Goal: Information Seeking & Learning: Learn about a topic

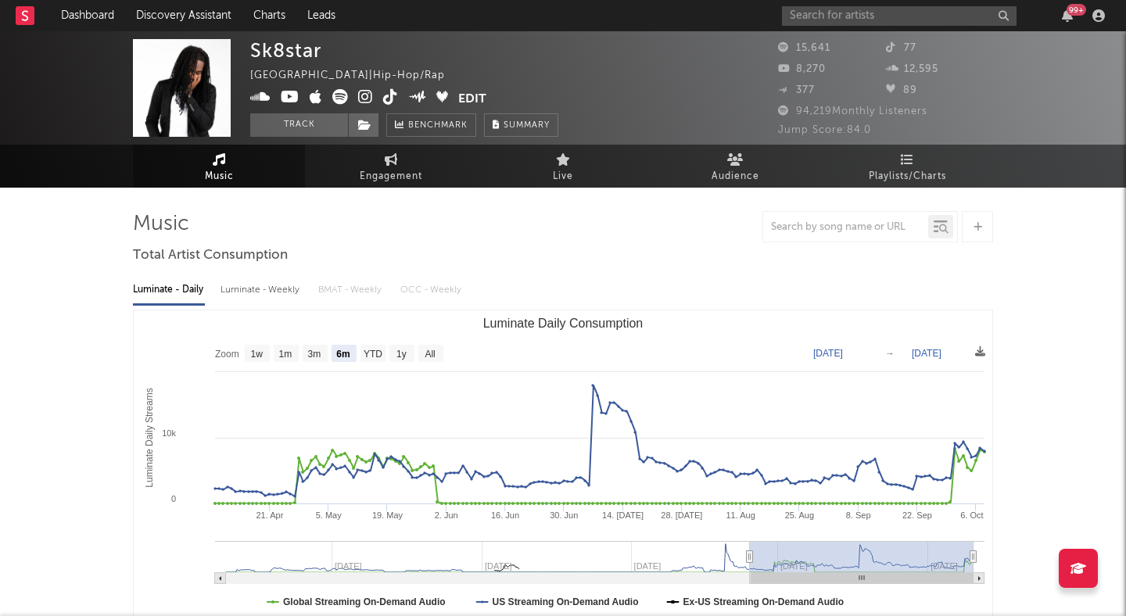
select select "6m"
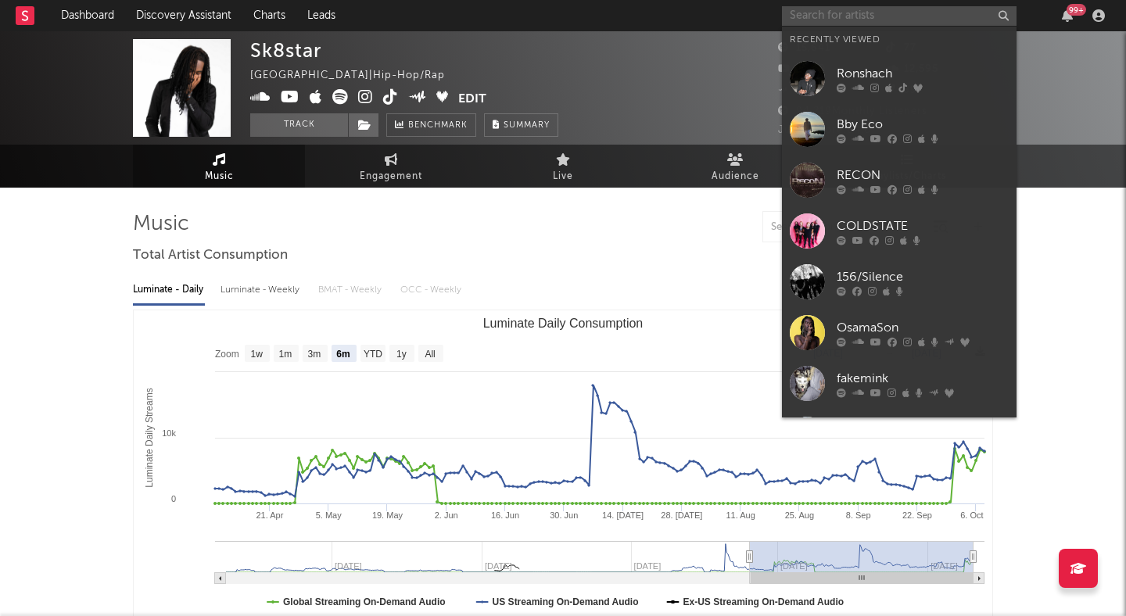
click at [909, 20] on input "text" at bounding box center [899, 16] width 235 height 20
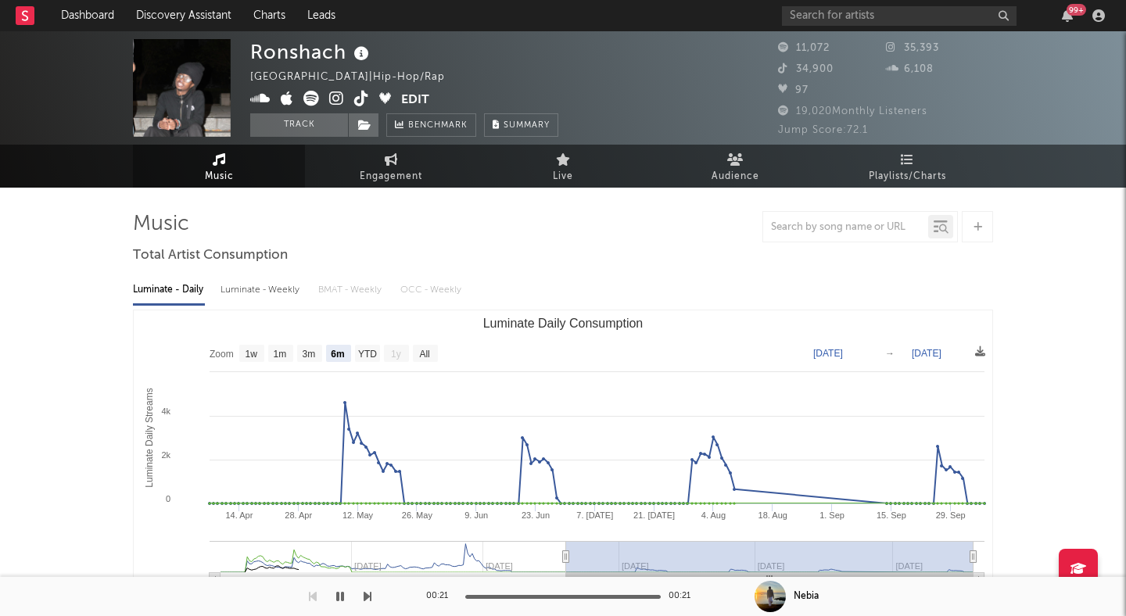
select select "6m"
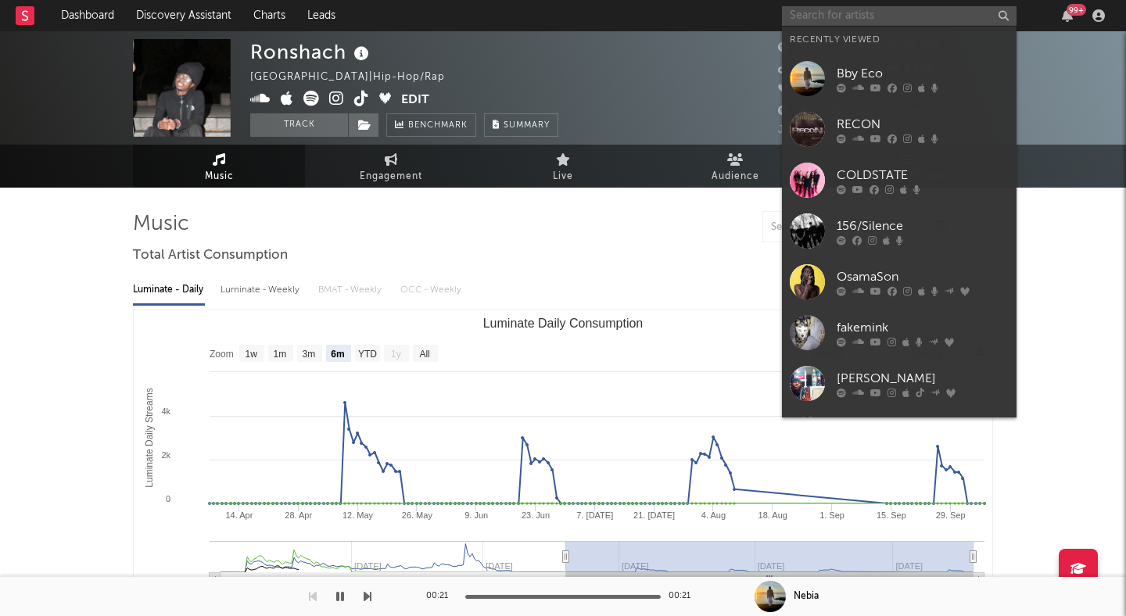
click at [862, 16] on input "text" at bounding box center [899, 16] width 235 height 20
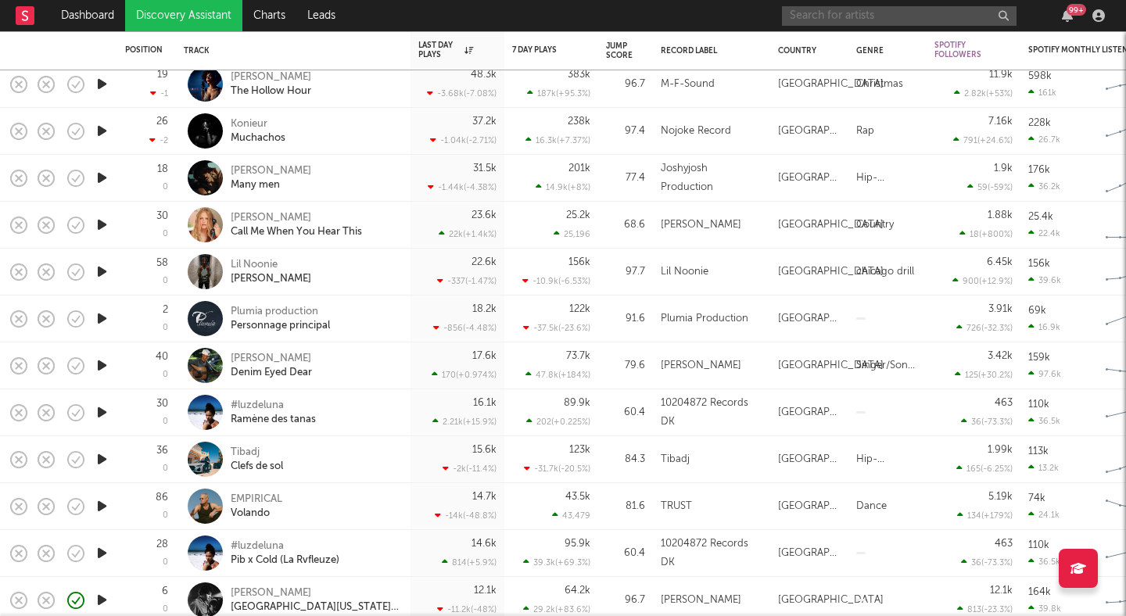
click at [859, 18] on input "text" at bounding box center [899, 16] width 235 height 20
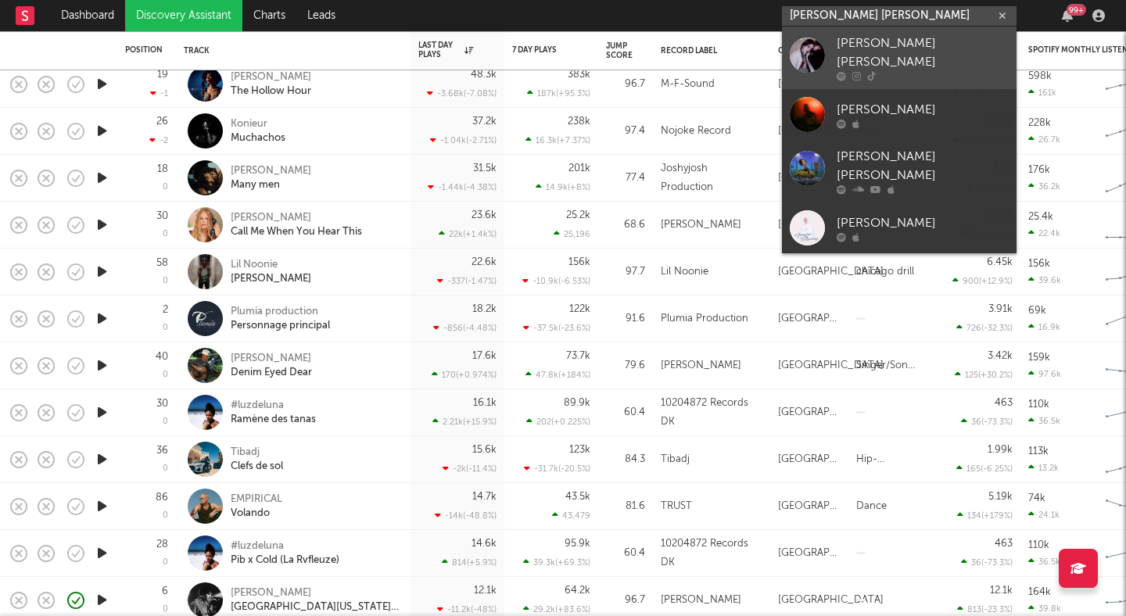
type input "[PERSON_NAME] [PERSON_NAME]"
click at [880, 39] on div "[PERSON_NAME] [PERSON_NAME]" at bounding box center [923, 53] width 172 height 38
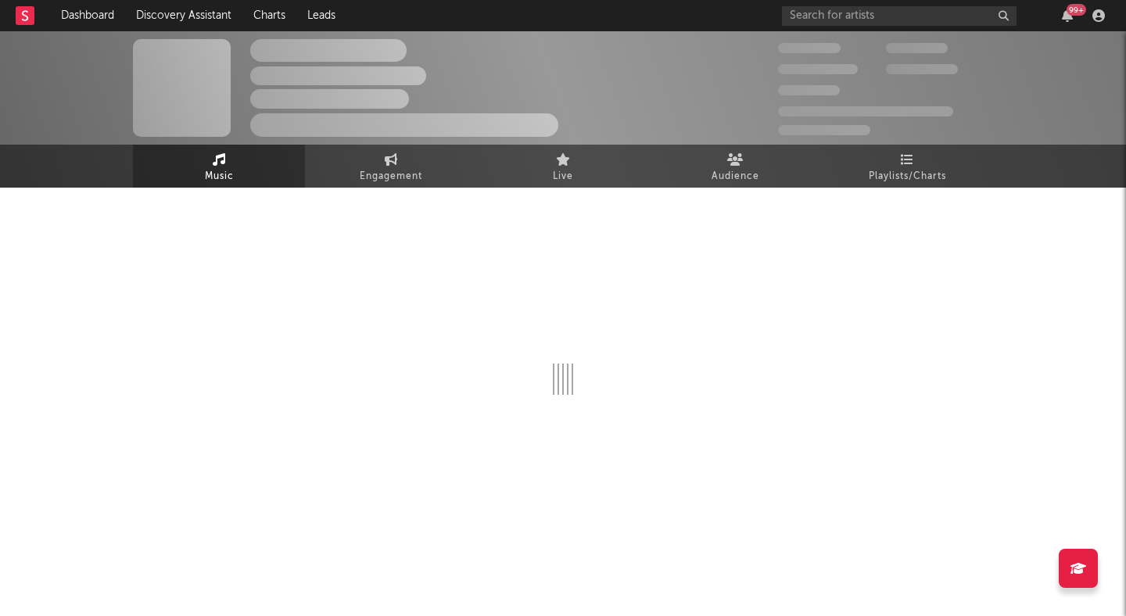
select select "1w"
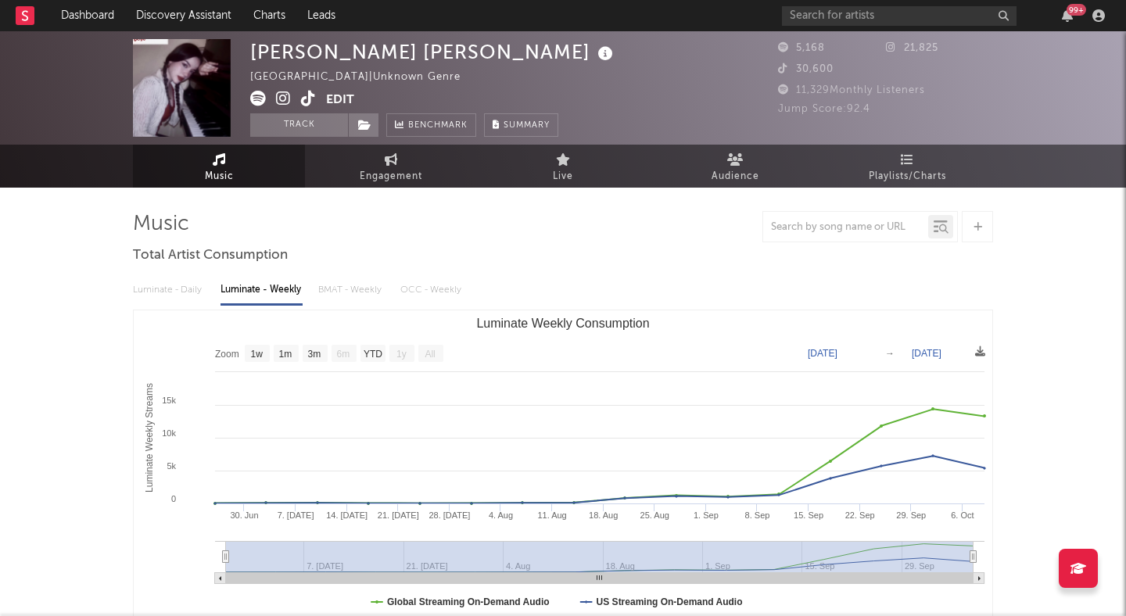
click at [301, 97] on icon at bounding box center [308, 99] width 15 height 16
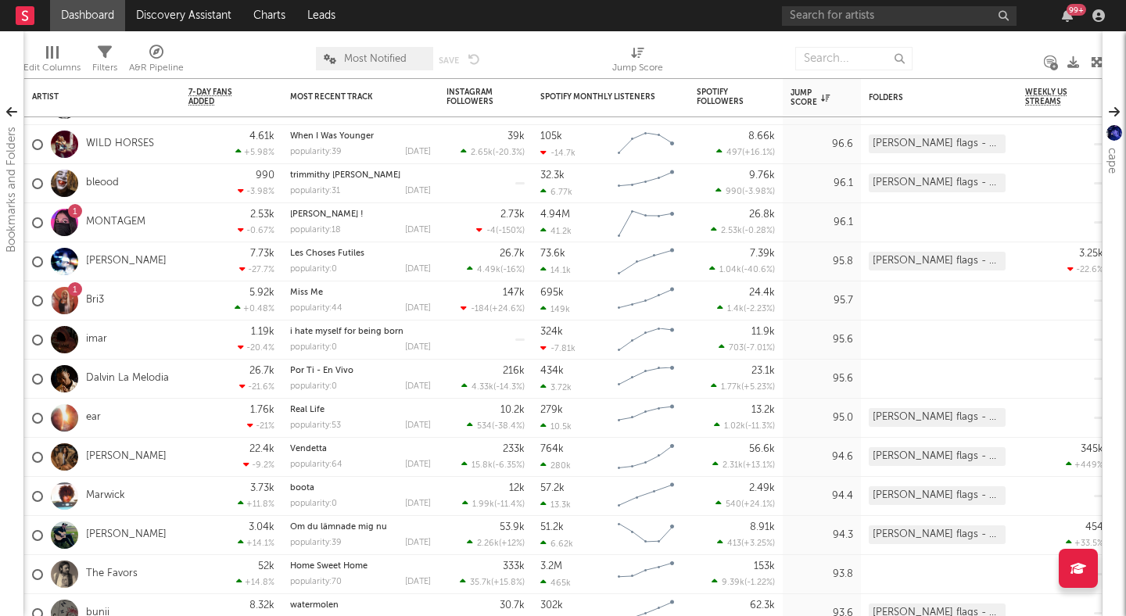
click at [267, 52] on div at bounding box center [250, 58] width 109 height 39
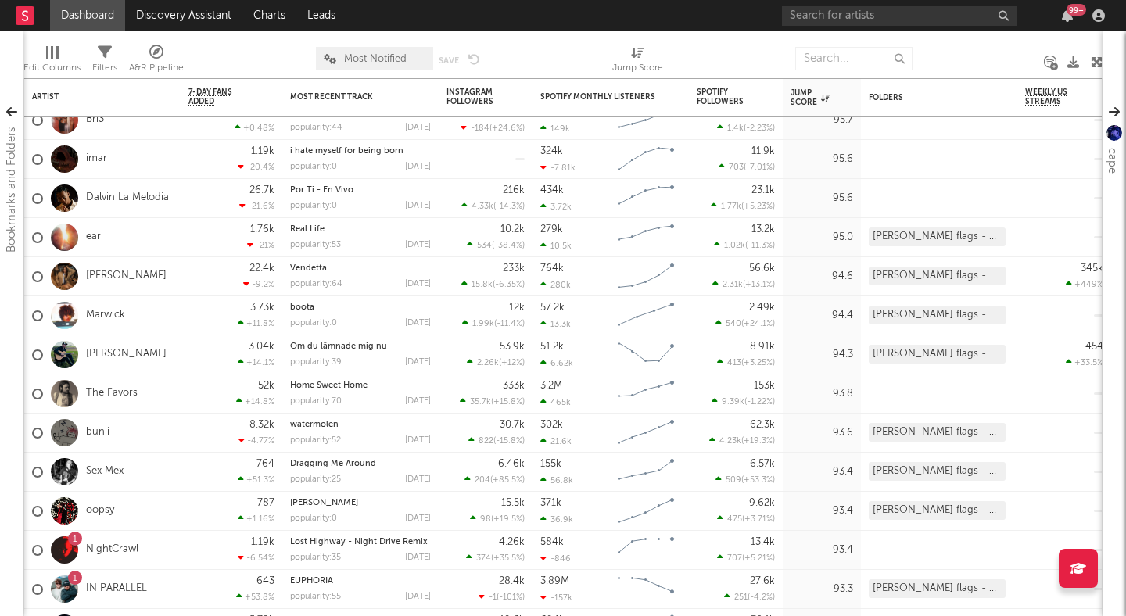
click at [103, 19] on link "Dashboard" at bounding box center [87, 15] width 75 height 31
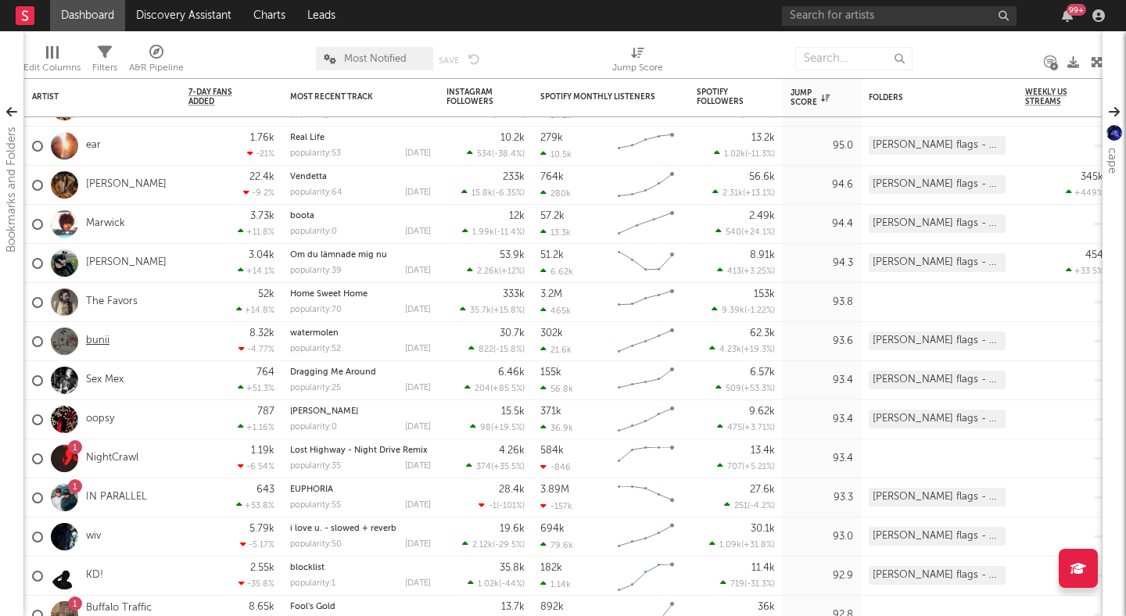
click at [96, 341] on link "bunii" at bounding box center [97, 341] width 23 height 13
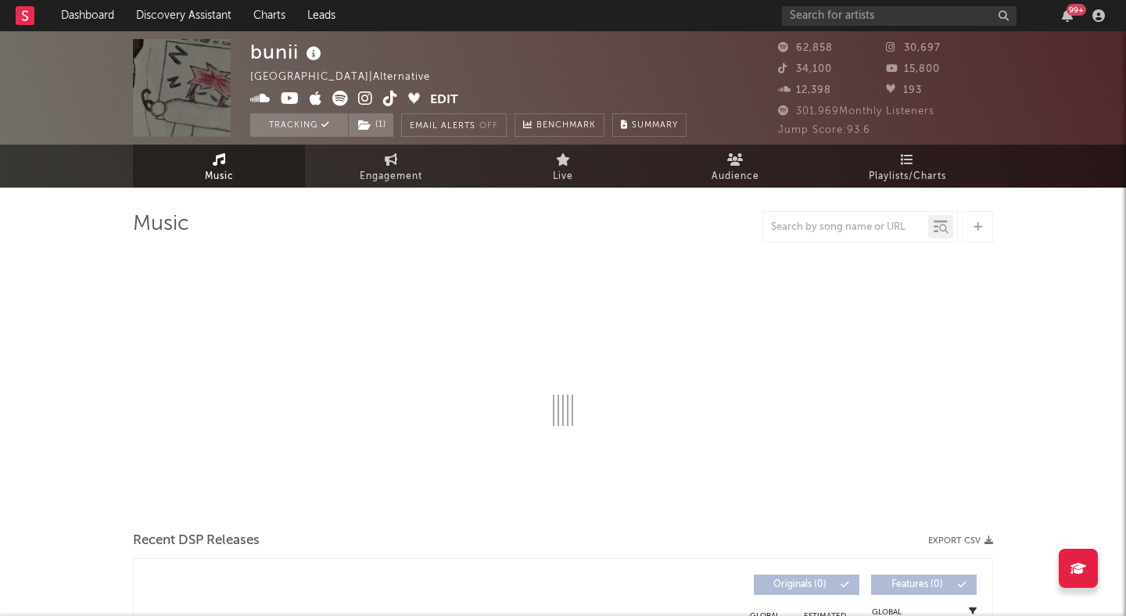
select select "6m"
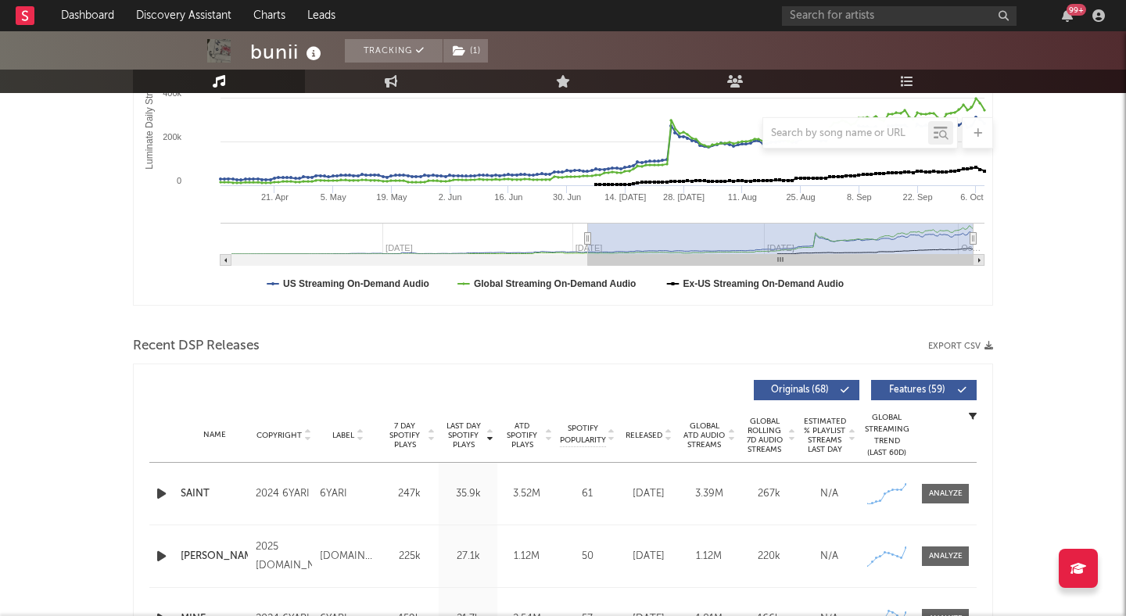
scroll to position [389, 0]
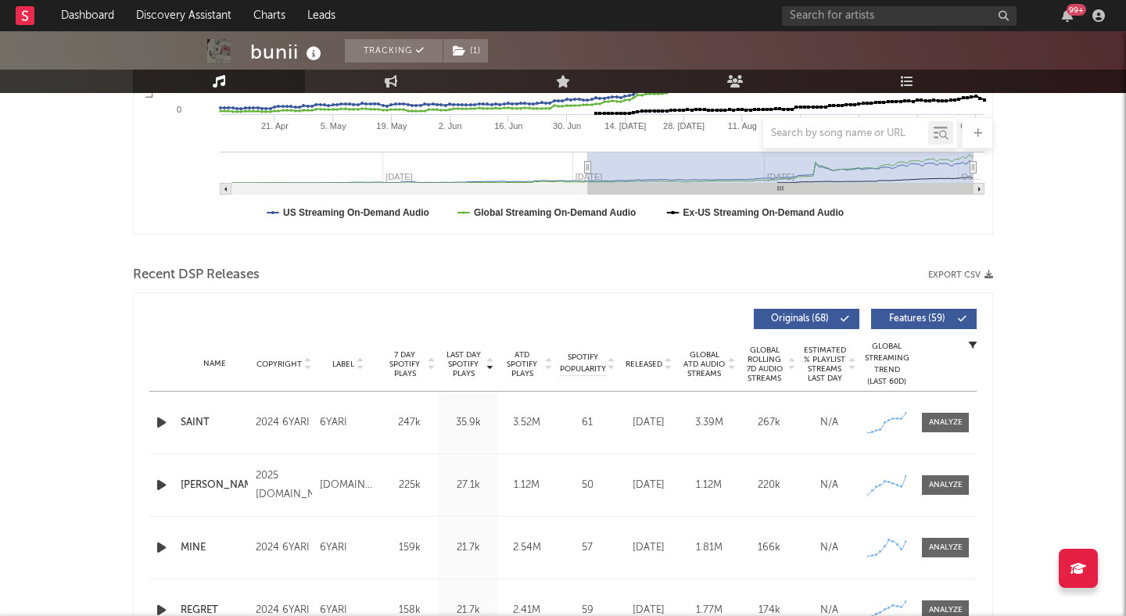
click at [669, 370] on div "Name Copyright Label Album Names Composer Names 7 Day Spotify Plays Last Day Sp…" at bounding box center [562, 364] width 827 height 55
click at [669, 365] on icon at bounding box center [668, 367] width 8 height 6
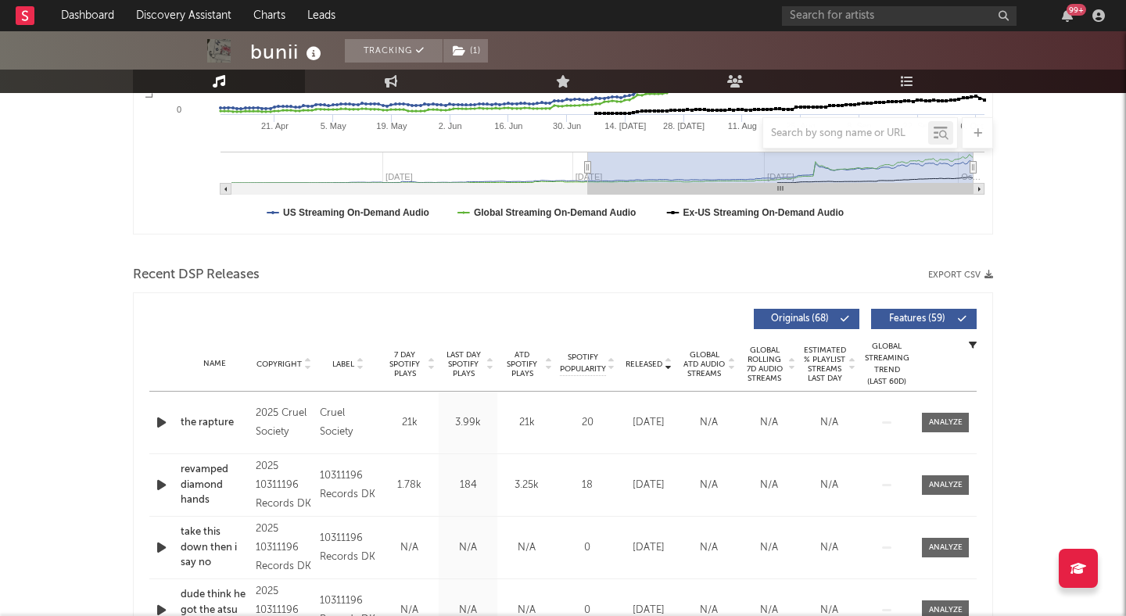
click at [949, 316] on span "Features ( 59 )" at bounding box center [917, 318] width 72 height 9
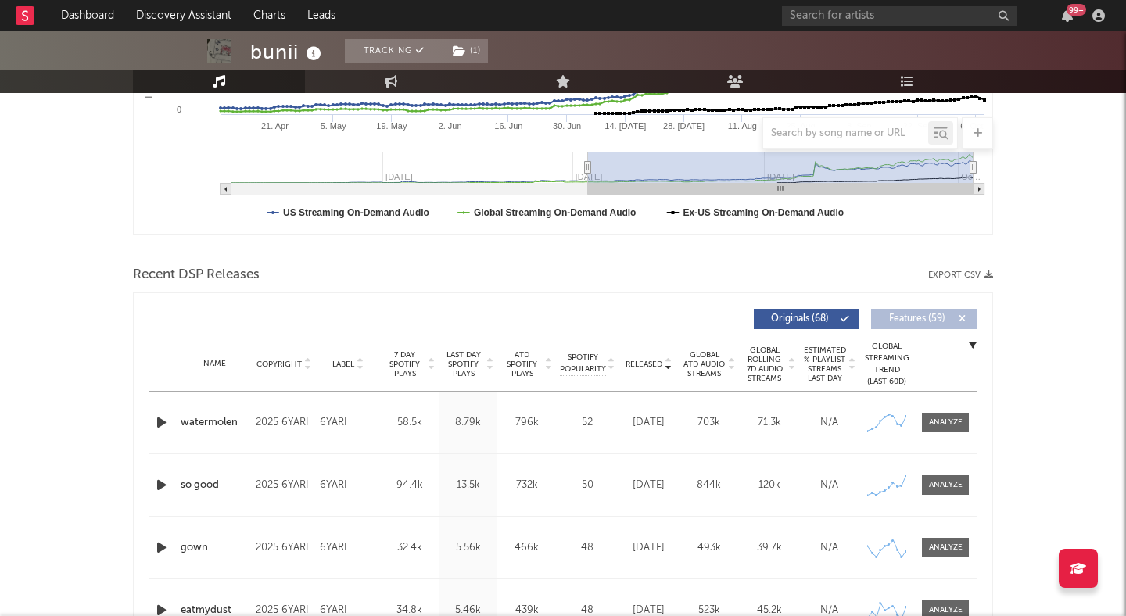
click at [333, 419] on div "6YARI" at bounding box center [348, 423] width 56 height 19
drag, startPoint x: 353, startPoint y: 420, endPoint x: 310, endPoint y: 420, distance: 43.0
click at [310, 420] on div "Name watermolen Copyright 2025 6YARI Label 6YARI Album Names bastard Composer N…" at bounding box center [562, 423] width 827 height 62
copy div "Label 6YARI"
